Goal: Find specific page/section: Find specific page/section

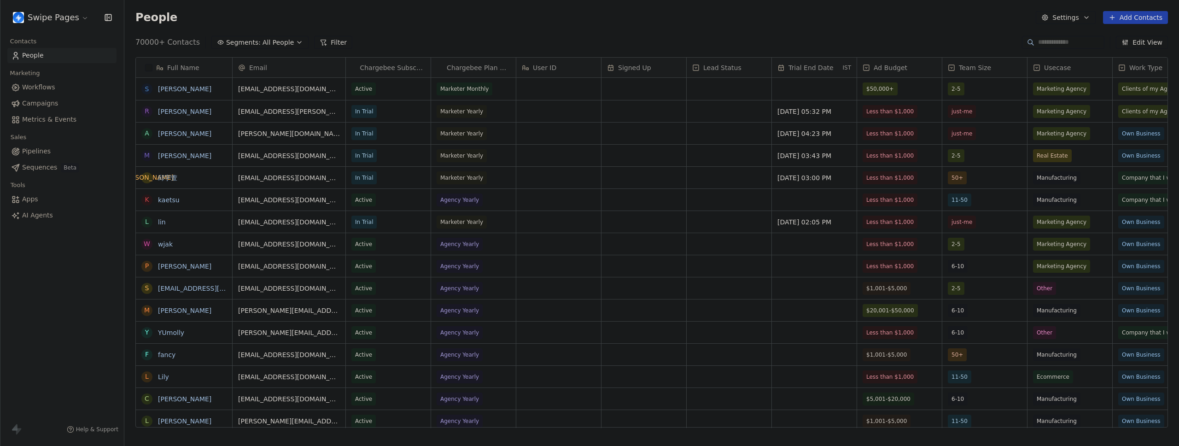
scroll to position [386, 1048]
click at [10, 126] on link "Metrics & Events" at bounding box center [61, 119] width 109 height 15
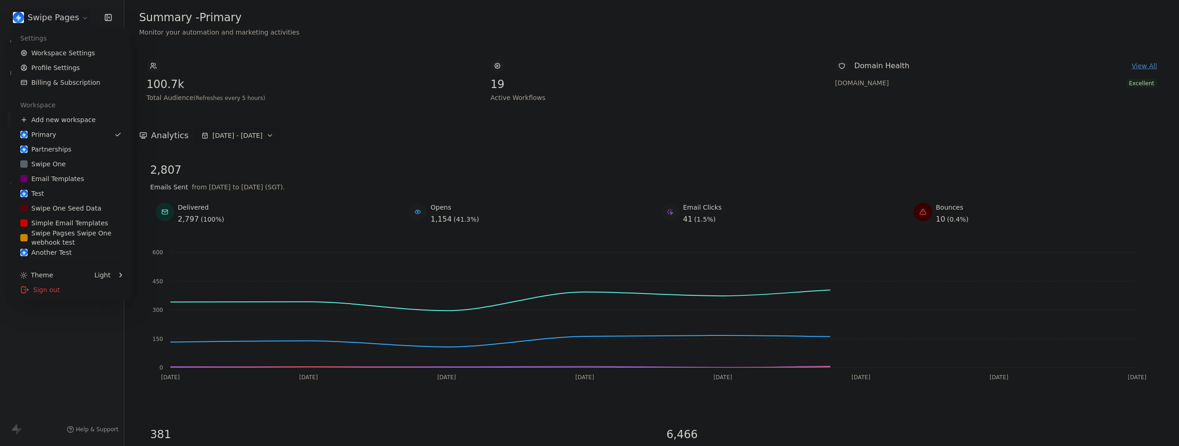
click at [52, 12] on html "Swipe Pages Contacts People Marketing Workflows Campaigns Metrics & Events Sale…" at bounding box center [589, 223] width 1179 height 446
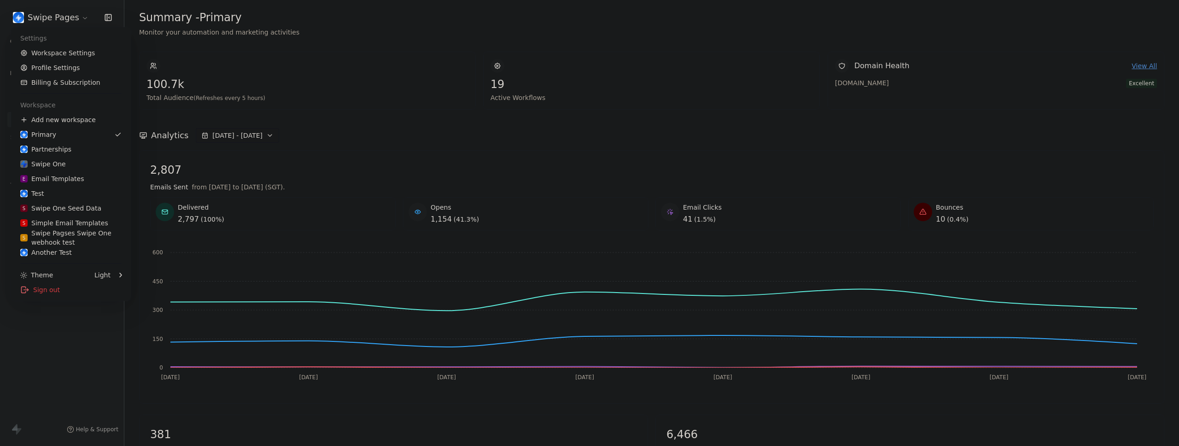
click at [62, 341] on html "Swipe Pages Contacts People Marketing Workflows Campaigns Metrics & Events Sale…" at bounding box center [589, 223] width 1179 height 446
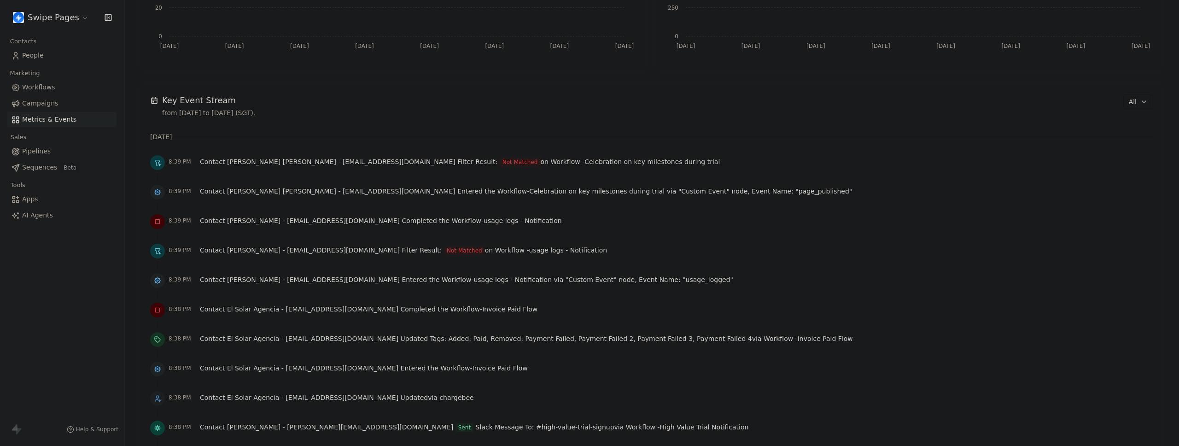
scroll to position [570, 0]
click at [1141, 99] on icon "button" at bounding box center [1144, 101] width 7 height 7
click at [1147, 136] on div "Workflow" at bounding box center [1144, 137] width 48 height 10
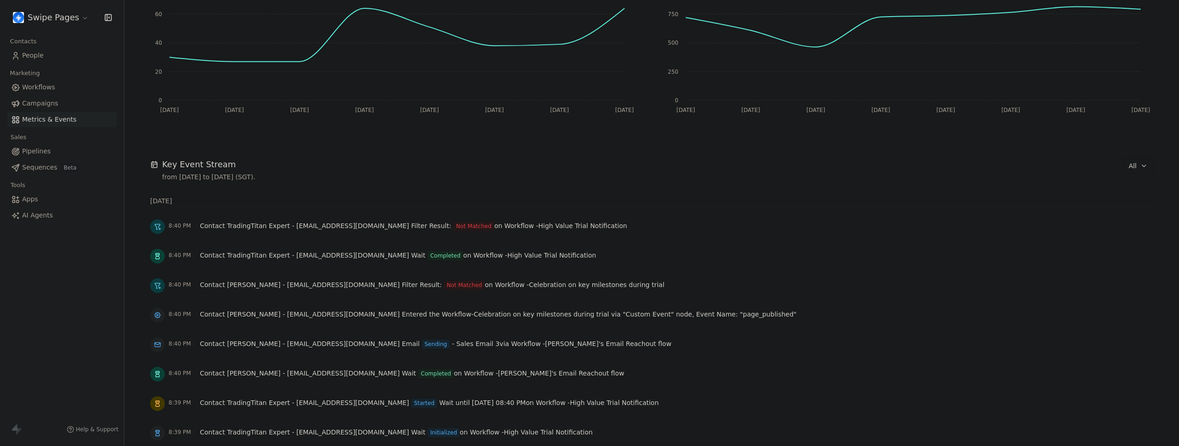
scroll to position [510, 0]
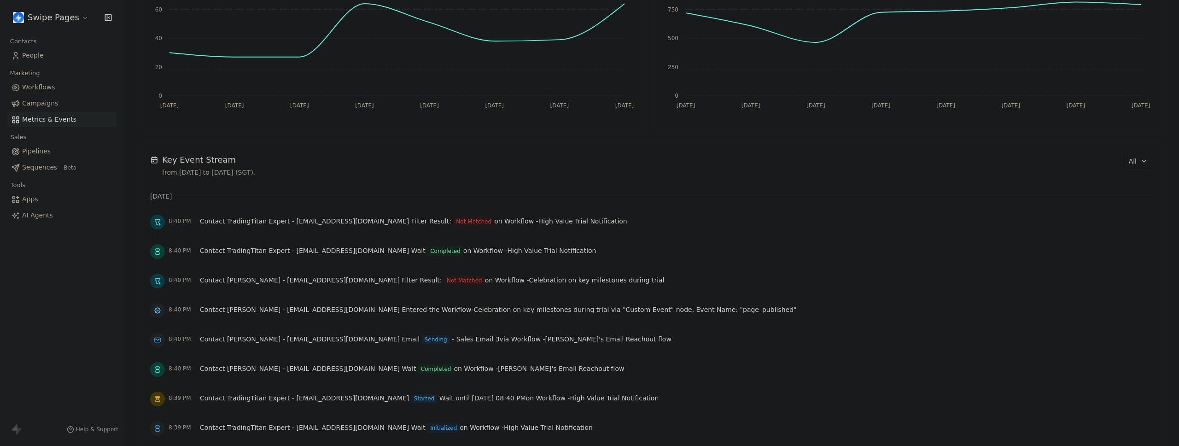
click at [613, 338] on div "8:40 PM Contact [PERSON_NAME] - [EMAIL_ADDRESS][DOMAIN_NAME] Email Sending - Sa…" at bounding box center [651, 340] width 1003 height 20
click at [1141, 160] on icon "button" at bounding box center [1144, 161] width 7 height 7
click at [1141, 194] on span "Workflow" at bounding box center [1134, 197] width 29 height 10
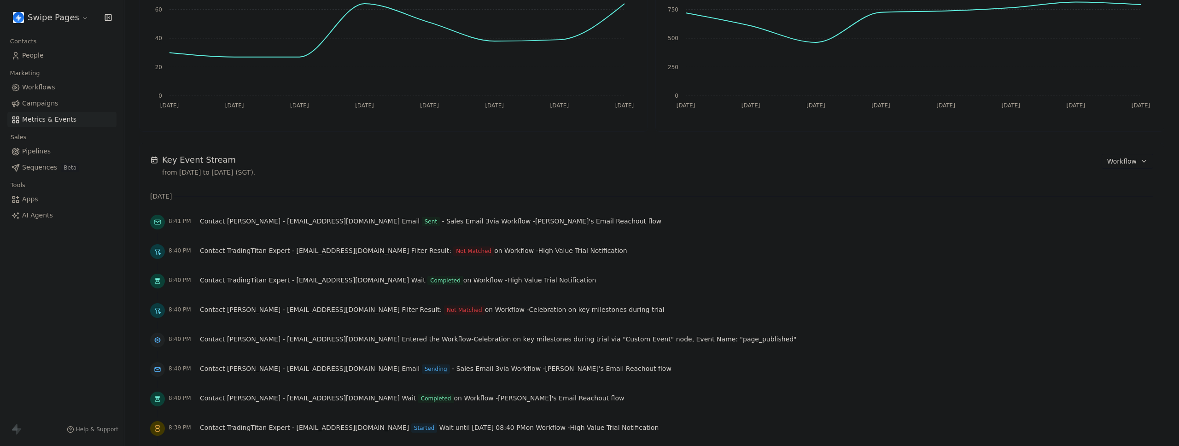
click at [671, 213] on div "8:41 PM Contact [PERSON_NAME] - [EMAIL_ADDRESS][DOMAIN_NAME] Email Sent - Sales…" at bounding box center [651, 222] width 1003 height 20
click at [592, 194] on div "[DATE]" at bounding box center [651, 196] width 1003 height 9
click at [821, 240] on div at bounding box center [651, 236] width 1003 height 9
click at [64, 20] on html "Swipe Pages Contacts People Marketing Workflows Campaigns Metrics & Events Sale…" at bounding box center [589, 223] width 1179 height 446
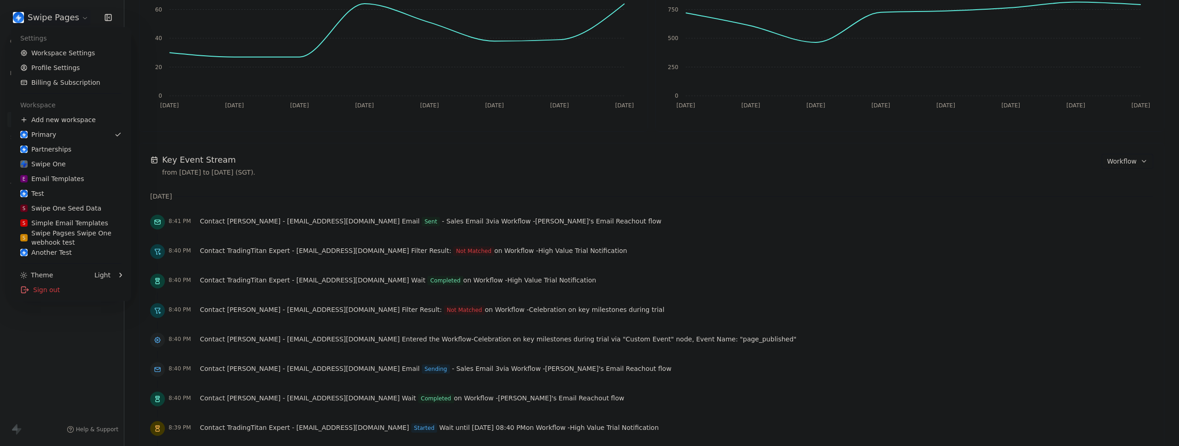
drag, startPoint x: 51, startPoint y: 312, endPoint x: 50, endPoint y: 352, distance: 40.5
click at [50, 319] on html "Swipe Pages Contacts People Marketing Workflows Campaigns Metrics & Events Sale…" at bounding box center [589, 223] width 1179 height 446
